Goal: Information Seeking & Learning: Learn about a topic

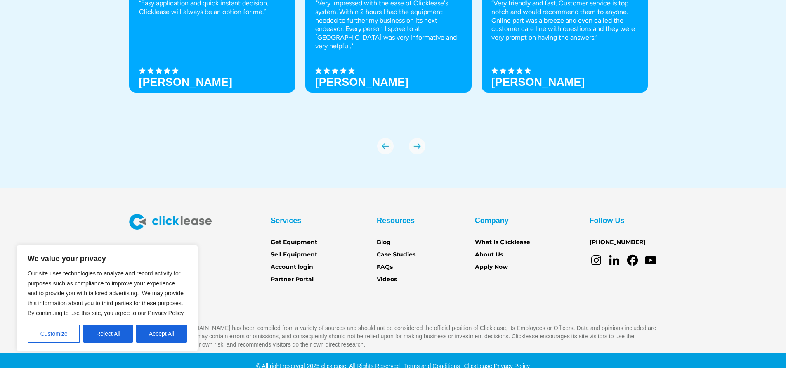
scroll to position [2918, 0]
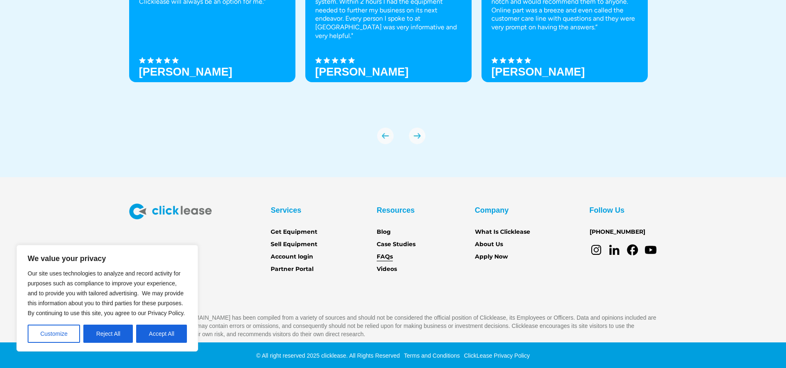
click at [388, 254] on link "FAQs" at bounding box center [385, 256] width 16 height 9
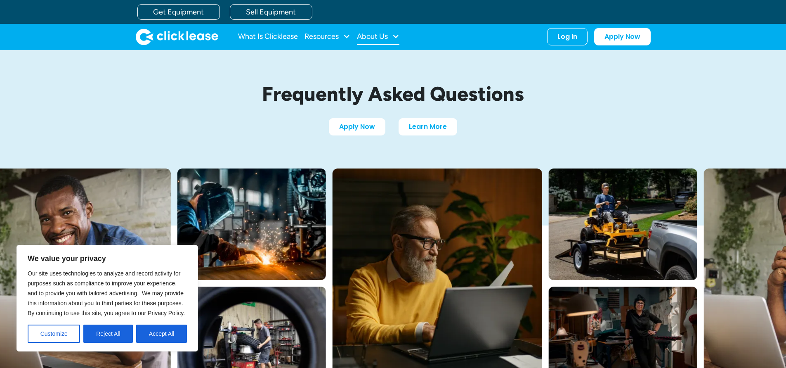
click at [388, 36] on div "About Us" at bounding box center [372, 36] width 31 height 0
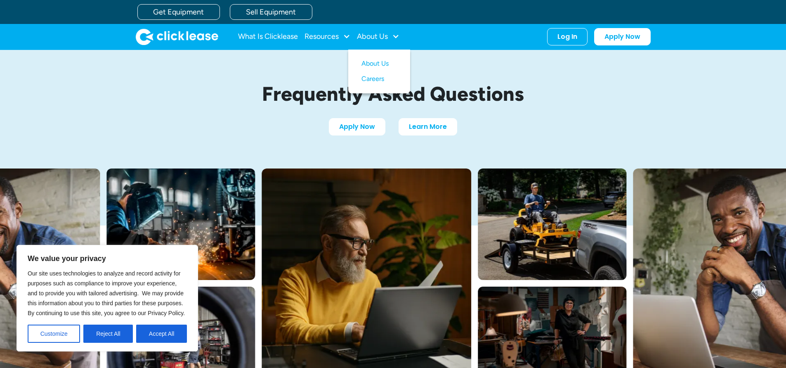
drag, startPoint x: 533, startPoint y: 92, endPoint x: 540, endPoint y: 101, distance: 11.5
click at [534, 94] on h1 "Frequently Asked Questions" at bounding box center [393, 94] width 388 height 22
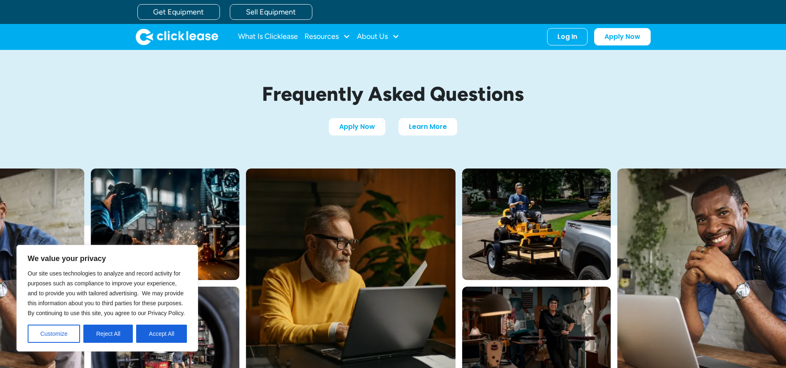
scroll to position [60, 0]
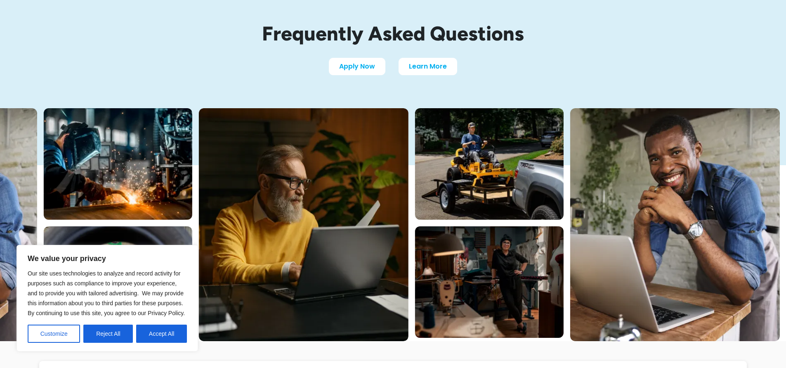
click at [158, 339] on button "Accept All" at bounding box center [161, 333] width 51 height 18
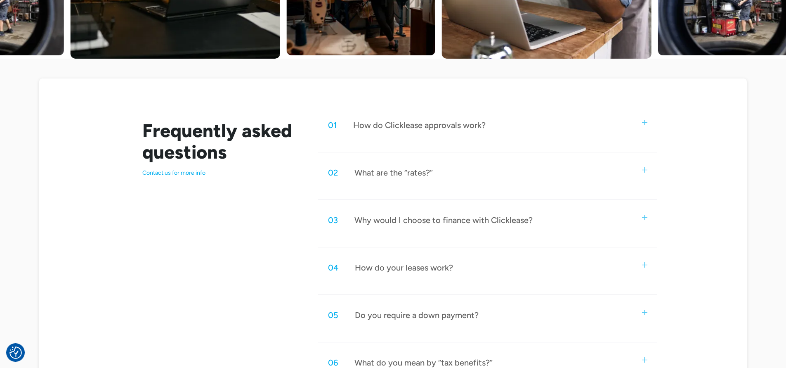
scroll to position [372, 0]
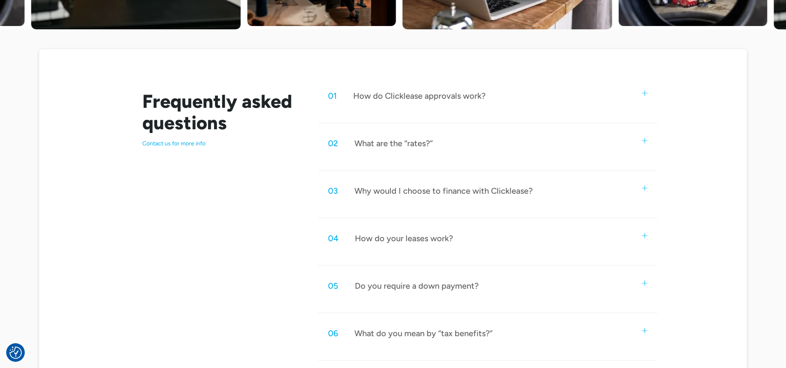
click at [443, 145] on div "02 What are the “rates?”" at bounding box center [487, 143] width 339 height 27
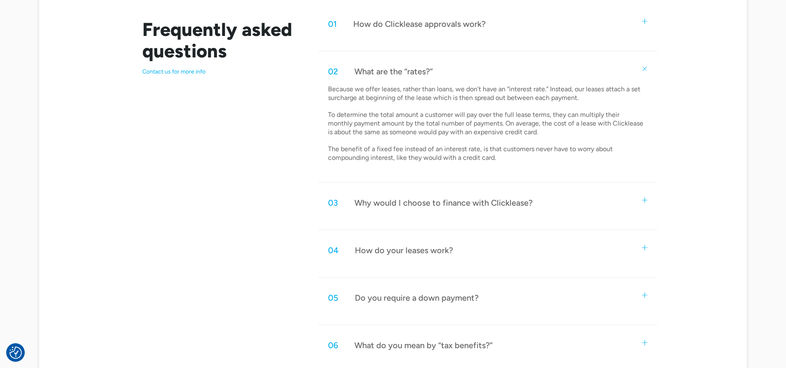
scroll to position [462, 0]
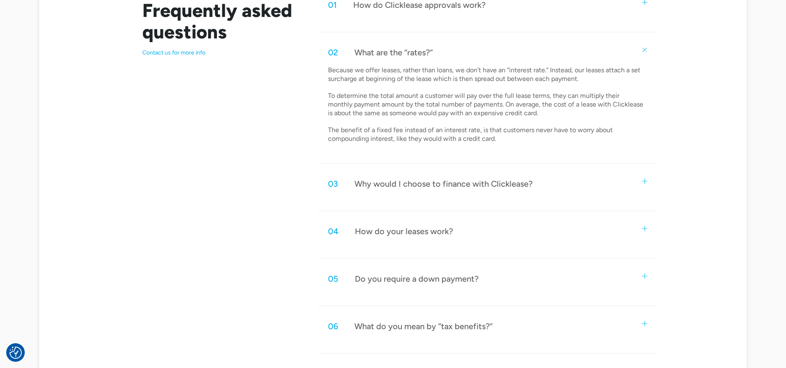
click at [470, 182] on div "Why would I choose to finance with Clicklease?" at bounding box center [443, 183] width 178 height 11
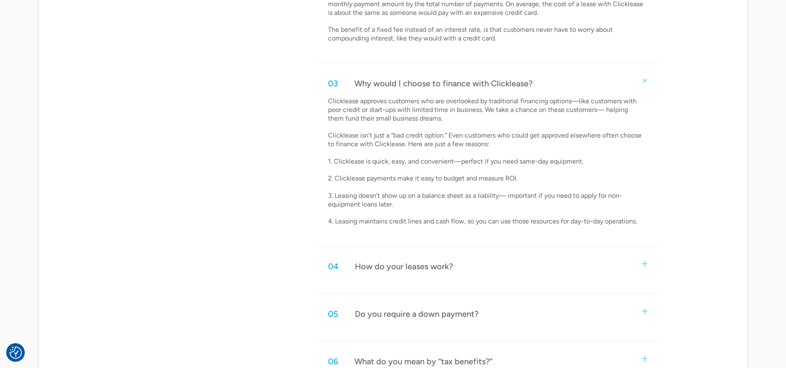
scroll to position [580, 0]
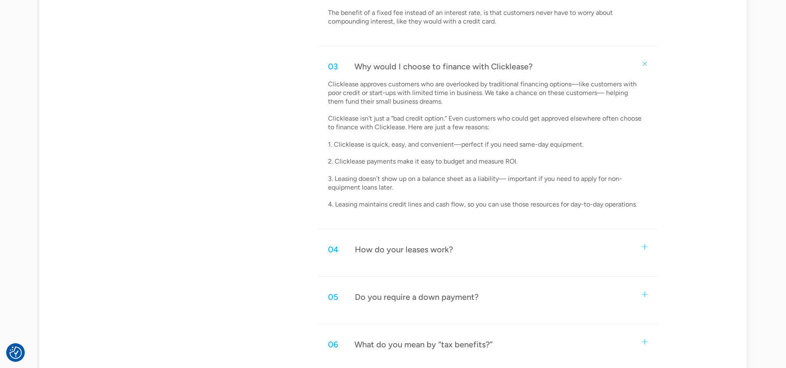
click at [497, 250] on div "04 How do your leases work?" at bounding box center [487, 249] width 339 height 27
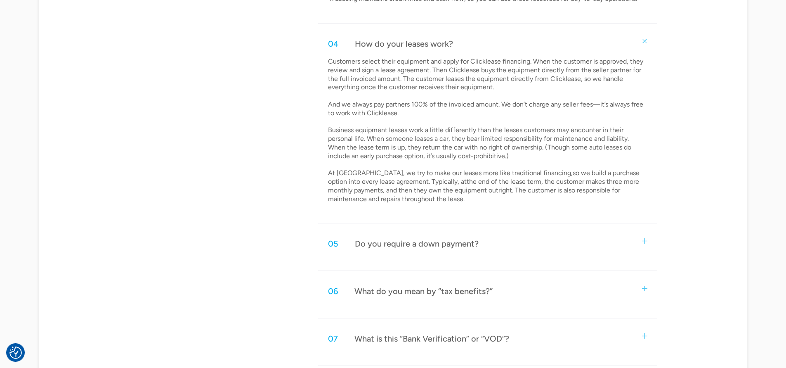
scroll to position [787, 0]
click at [500, 233] on div "05 Do you require a down payment?" at bounding box center [487, 241] width 339 height 27
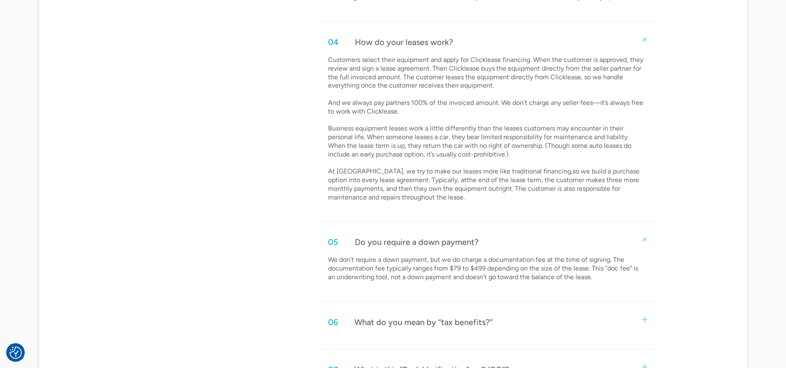
click at [504, 229] on div "05 Do you require a down payment?" at bounding box center [487, 241] width 339 height 27
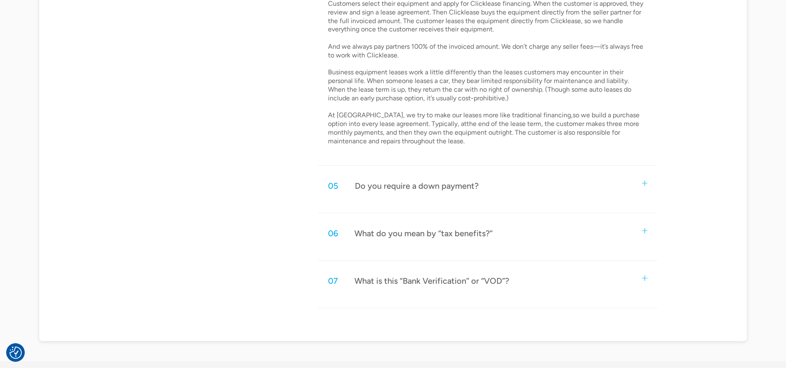
scroll to position [898, 0]
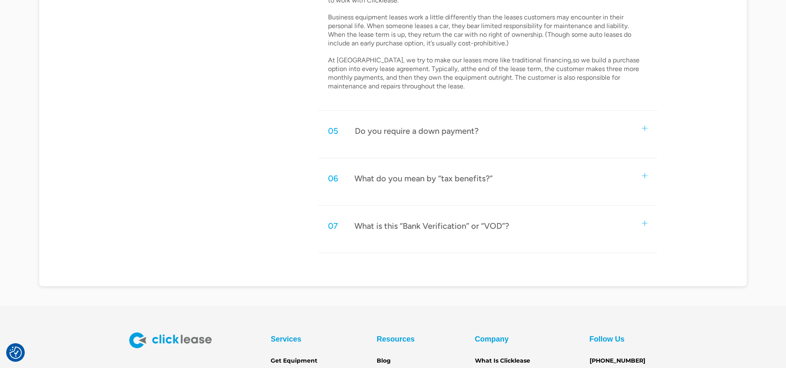
click at [520, 167] on div "06 What do you mean by “tax benefits?”" at bounding box center [487, 178] width 339 height 27
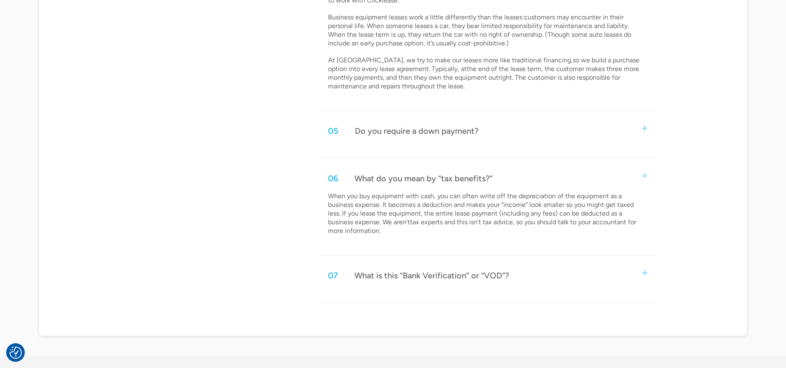
click at [519, 165] on div "06 What do you mean by “tax benefits?”" at bounding box center [487, 178] width 339 height 27
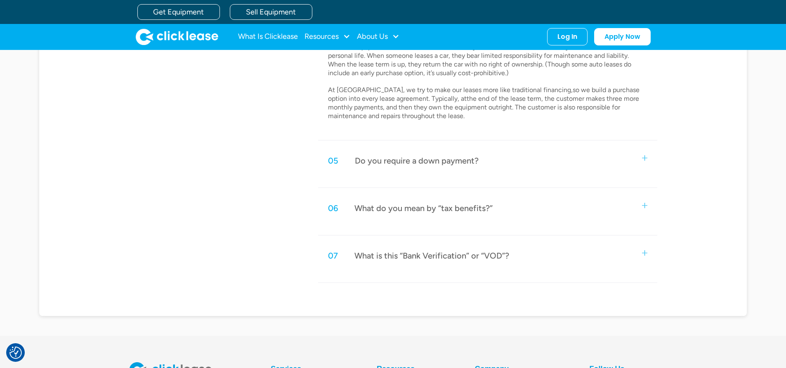
scroll to position [843, 0]
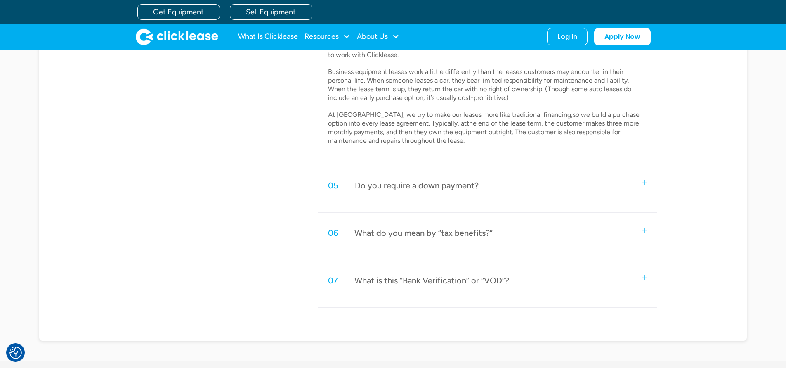
click at [515, 175] on div "05 Do you require a down payment?" at bounding box center [487, 185] width 339 height 27
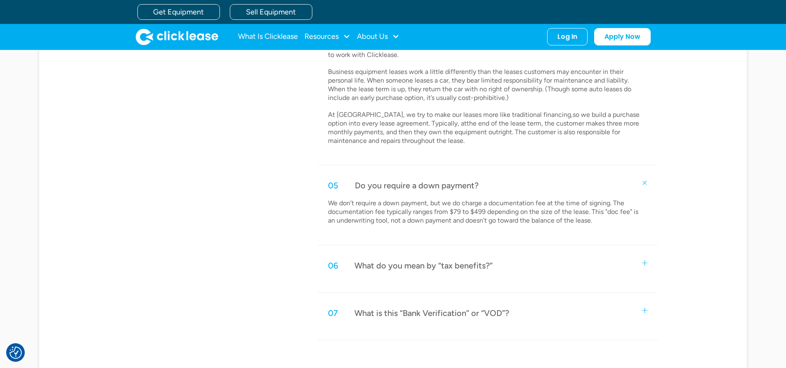
click at [515, 175] on div "05 Do you require a down payment?" at bounding box center [487, 185] width 339 height 27
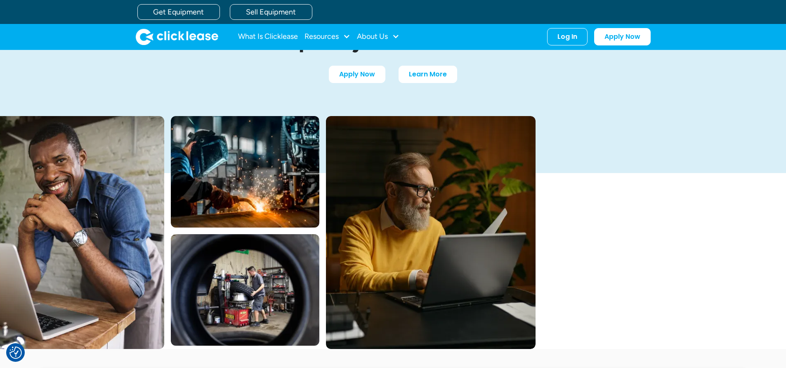
scroll to position [0, 0]
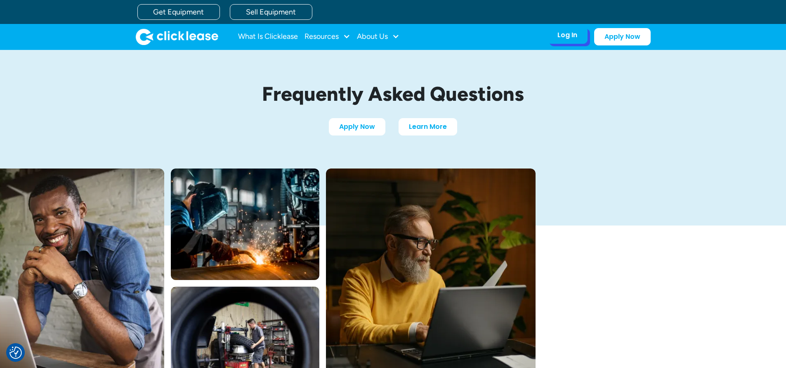
click at [568, 39] on div "Log In" at bounding box center [567, 35] width 20 height 8
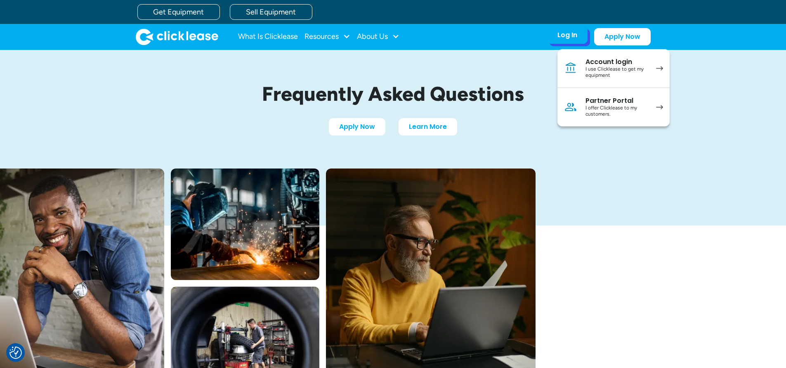
click at [608, 72] on div "I use Clicklease to get my equipment" at bounding box center [616, 72] width 62 height 13
